Goal: Find specific page/section: Find specific page/section

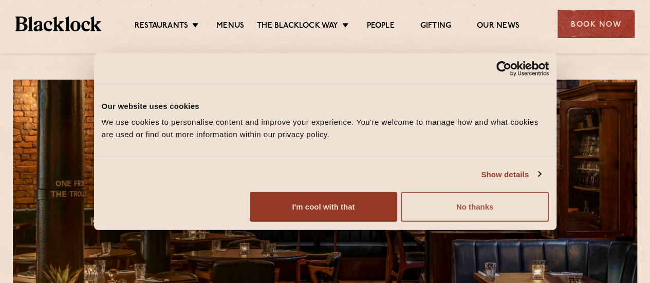
click at [548, 222] on button "No thanks" at bounding box center [474, 207] width 147 height 30
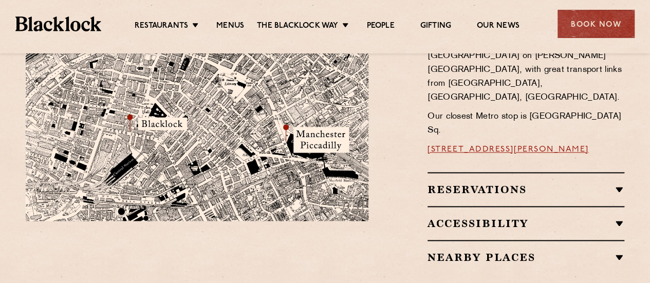
scroll to position [668, 0]
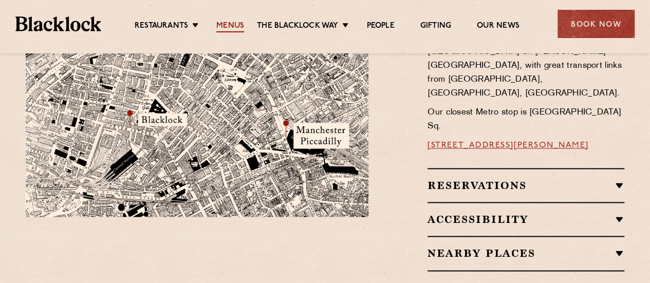
click at [233, 25] on link "Menus" at bounding box center [230, 26] width 28 height 11
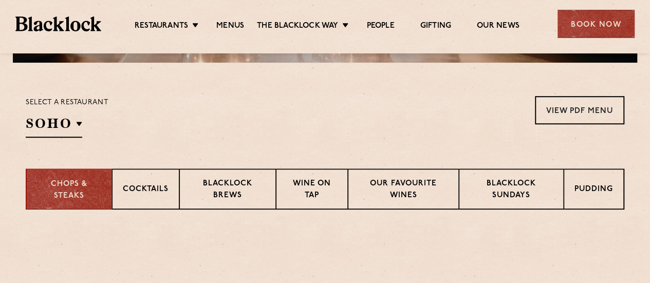
scroll to position [308, 0]
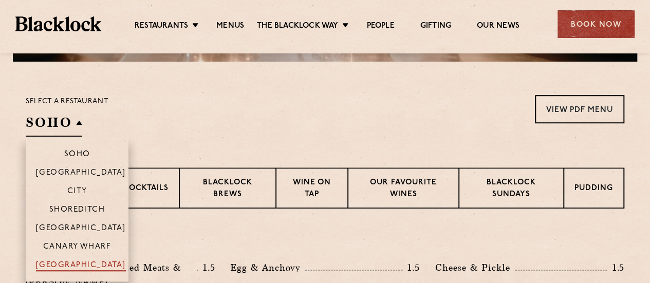
click at [96, 263] on p "[GEOGRAPHIC_DATA]" at bounding box center [81, 266] width 90 height 10
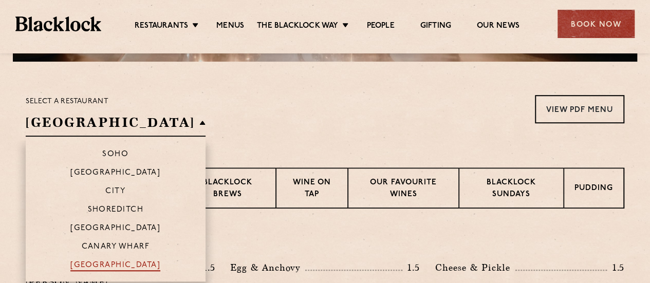
click at [91, 265] on p "[GEOGRAPHIC_DATA]" at bounding box center [115, 266] width 90 height 10
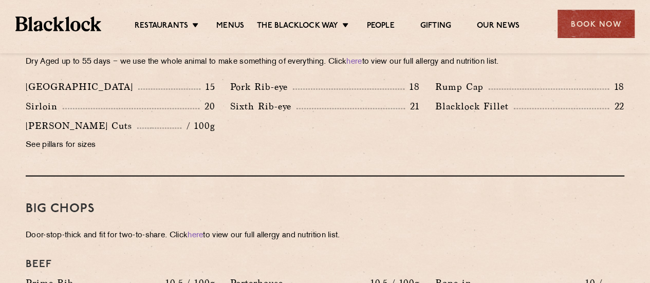
scroll to position [770, 0]
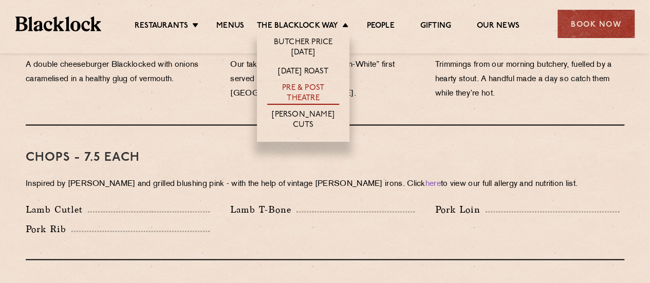
click at [297, 93] on link "Pre & Post Theatre" at bounding box center [303, 94] width 72 height 22
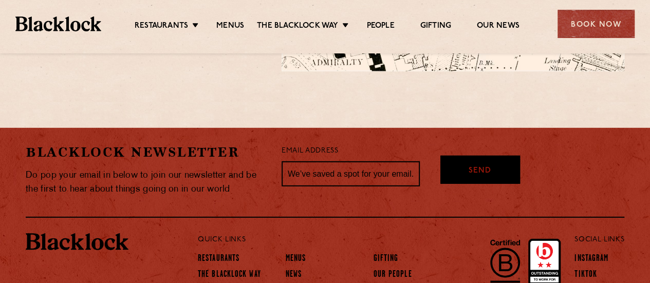
scroll to position [1490, 0]
